Goal: Navigation & Orientation: Find specific page/section

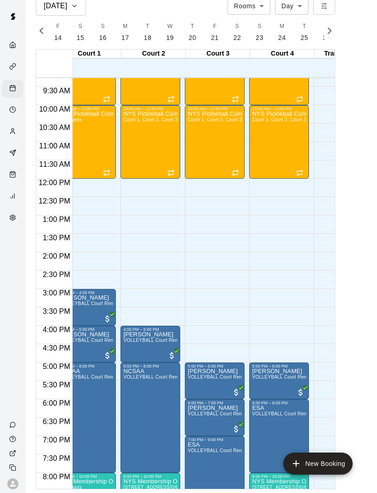
scroll to position [337, 16]
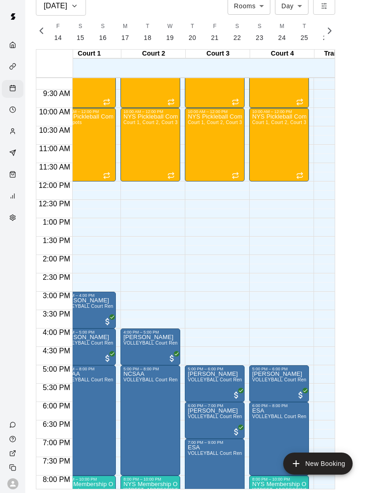
click at [18, 47] on div "Home" at bounding box center [14, 45] width 11 height 9
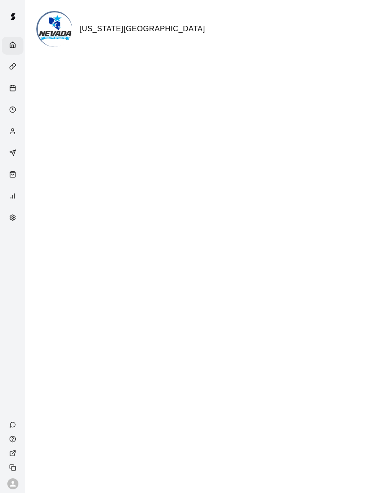
click at [17, 86] on div "Calendar" at bounding box center [14, 88] width 11 height 9
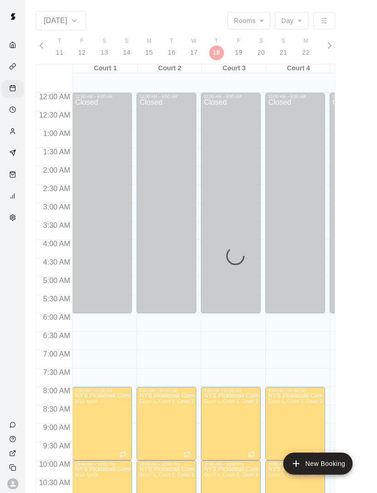
scroll to position [414, 0]
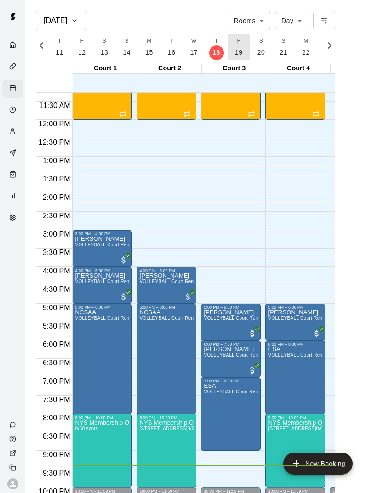
click at [239, 48] on p "19" at bounding box center [239, 53] width 8 height 10
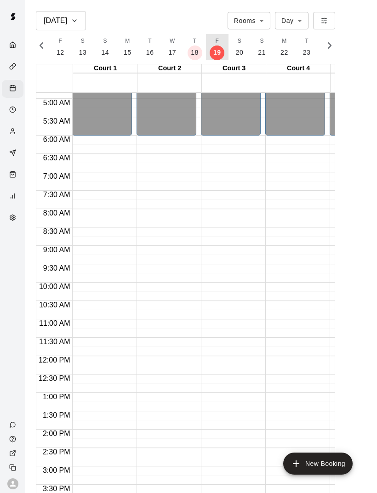
scroll to position [236, -1]
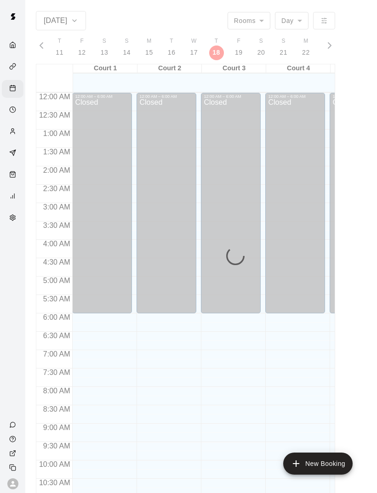
scroll to position [414, 0]
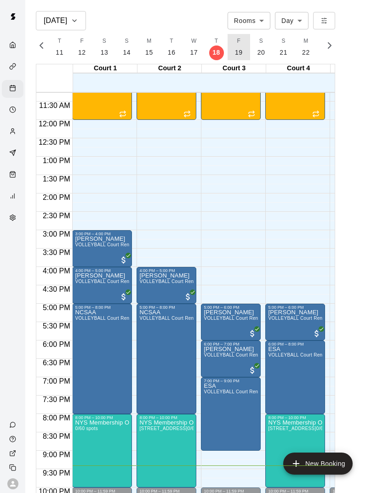
click at [234, 45] on button "F 19" at bounding box center [238, 47] width 22 height 26
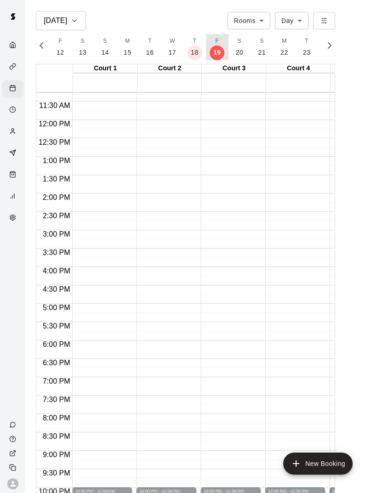
scroll to position [0, 3951]
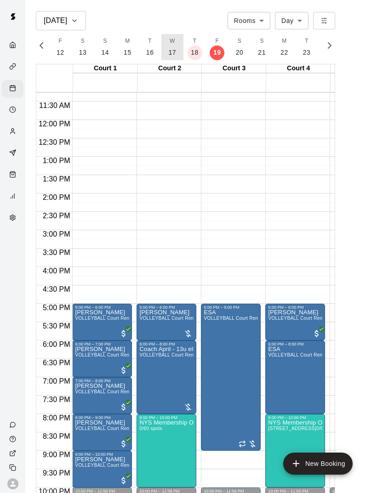
click at [174, 41] on button "W 17" at bounding box center [172, 47] width 22 height 26
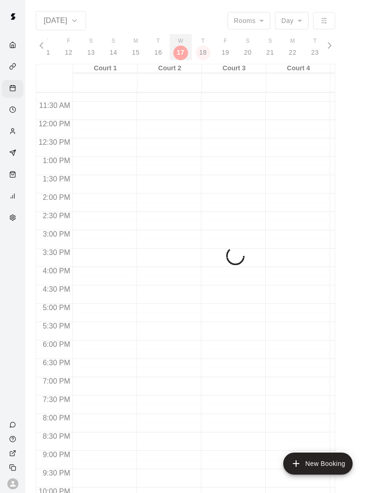
scroll to position [0, 3908]
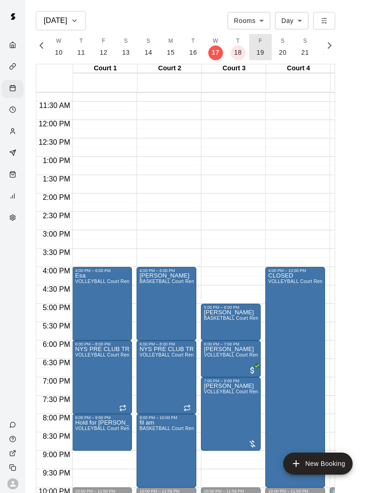
click at [260, 48] on p "19" at bounding box center [260, 53] width 8 height 10
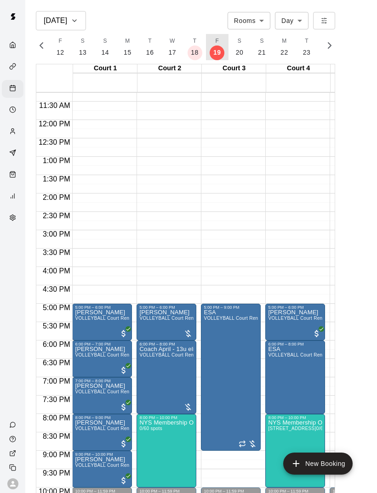
scroll to position [0, 3951]
